Goal: Check status

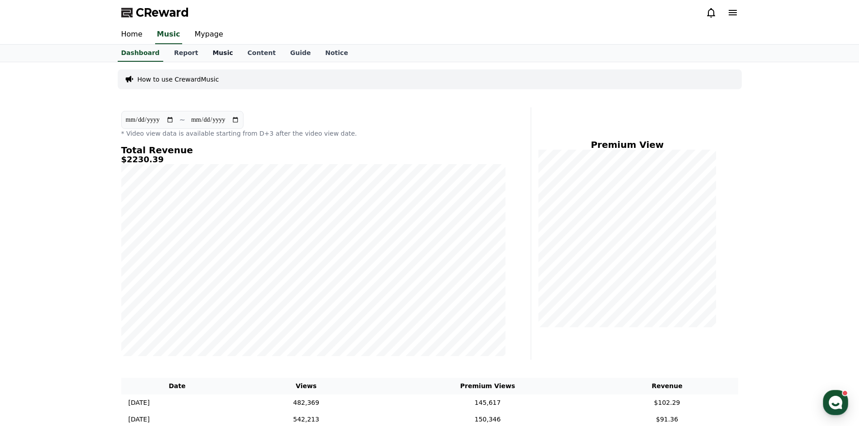
click at [216, 50] on link "Music" at bounding box center [222, 53] width 35 height 17
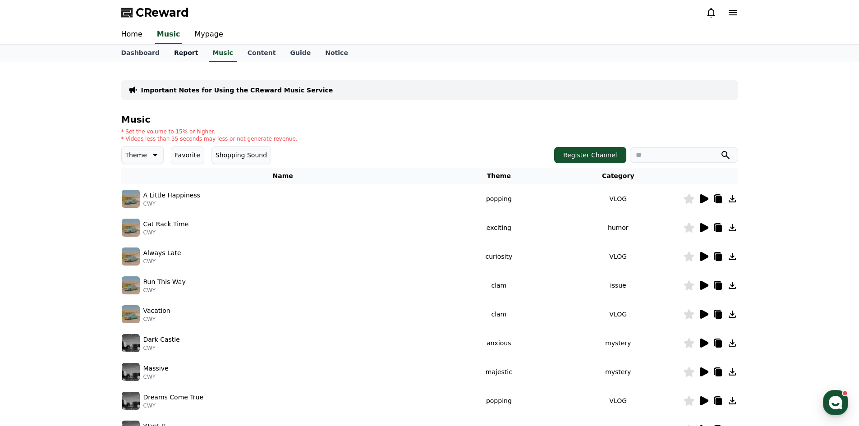
click at [185, 54] on link "Report" at bounding box center [186, 53] width 39 height 17
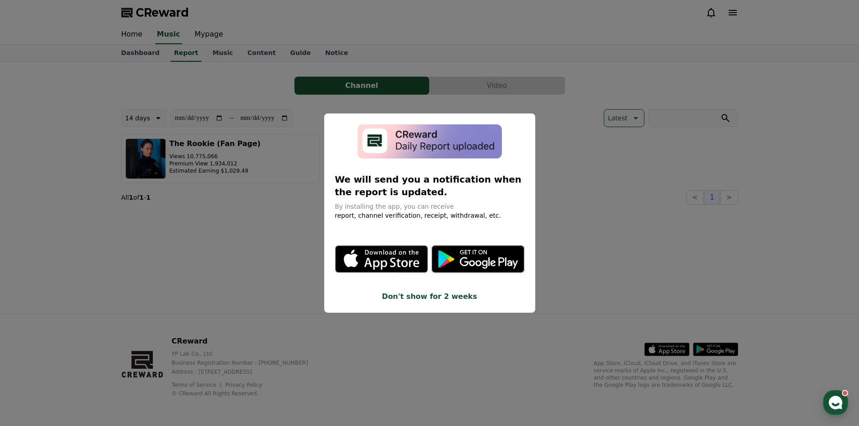
click at [430, 300] on button "Don't show for 2 weeks" at bounding box center [429, 296] width 189 height 11
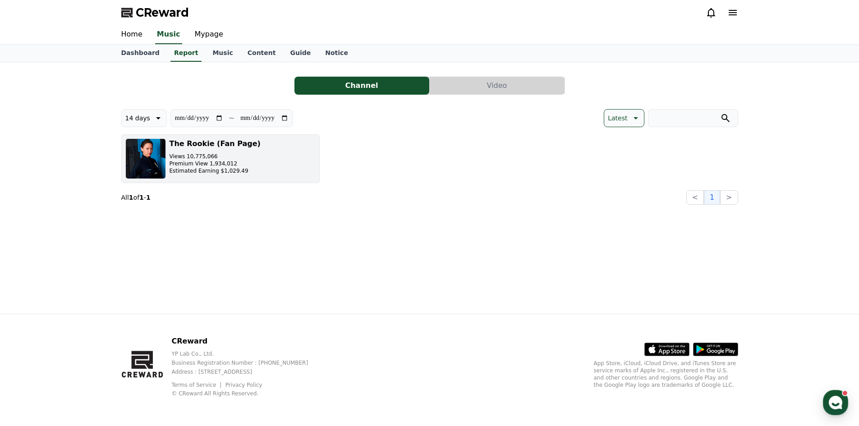
click at [237, 174] on p "Estimated Earning $1,029.49" at bounding box center [215, 170] width 91 height 7
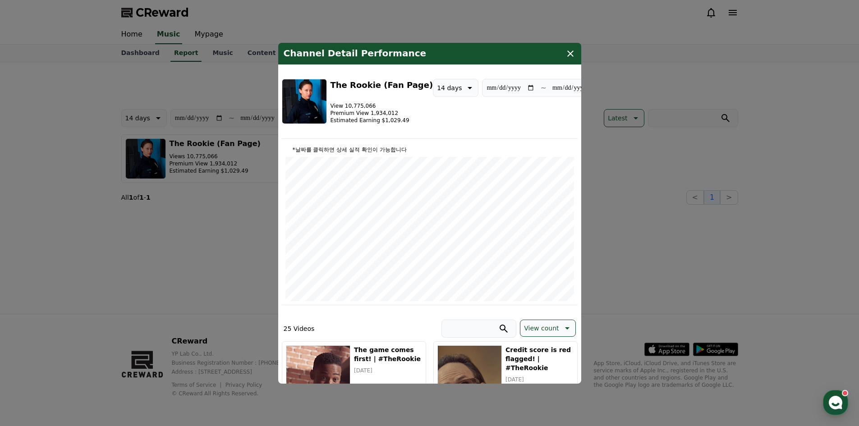
type input "**********"
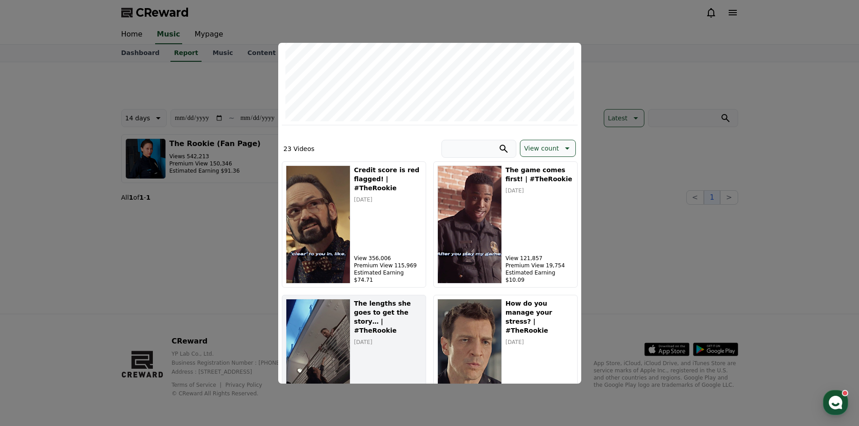
scroll to position [180, 0]
